Goal: Task Accomplishment & Management: Manage account settings

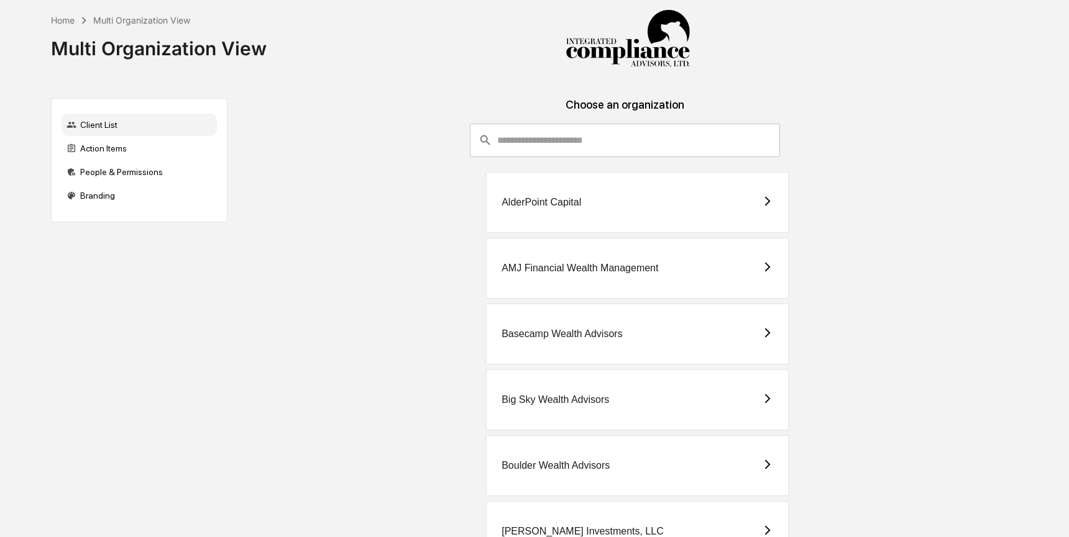
click at [568, 137] on input "consultant-dashboard__filter-organizations-search-bar" at bounding box center [638, 141] width 283 height 34
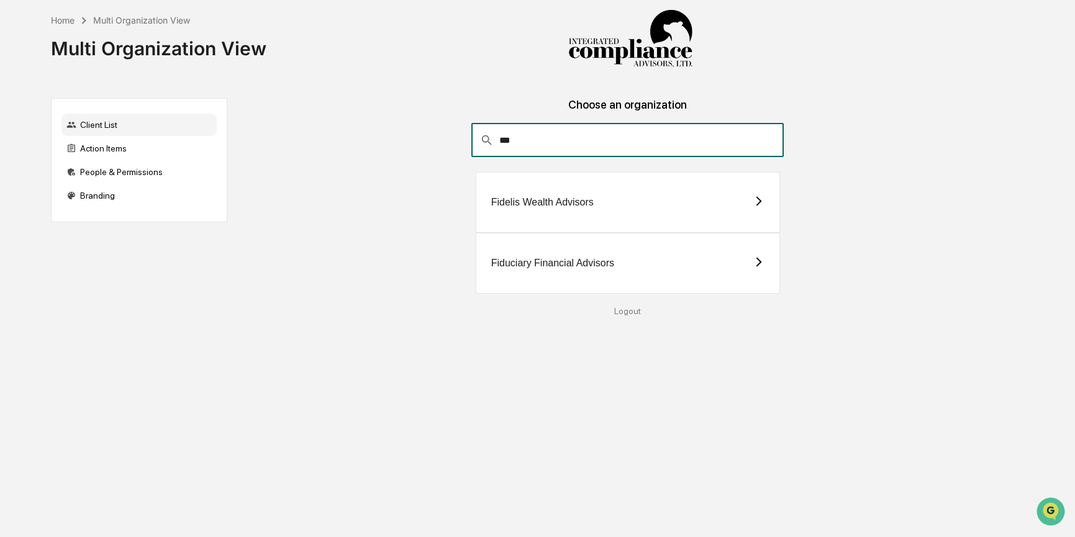
type input "***"
click at [526, 260] on div "Fiduciary Financial Advisors" at bounding box center [552, 263] width 123 height 11
